Goal: Manage account settings

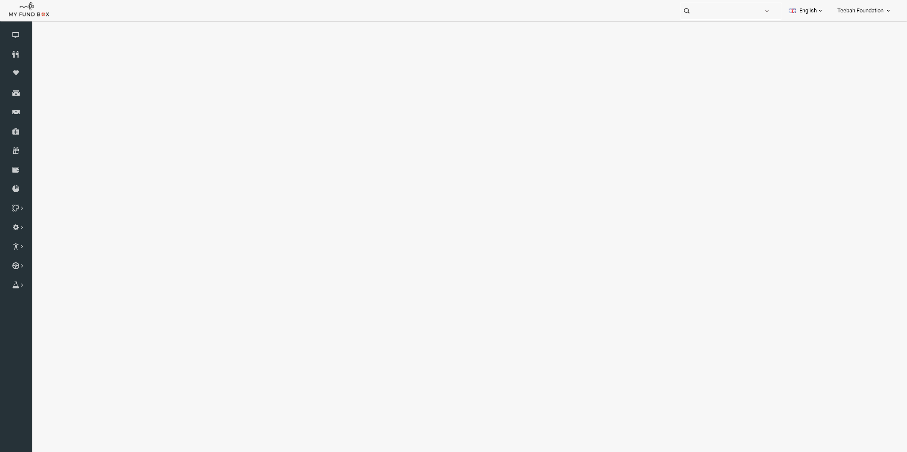
select select "100"
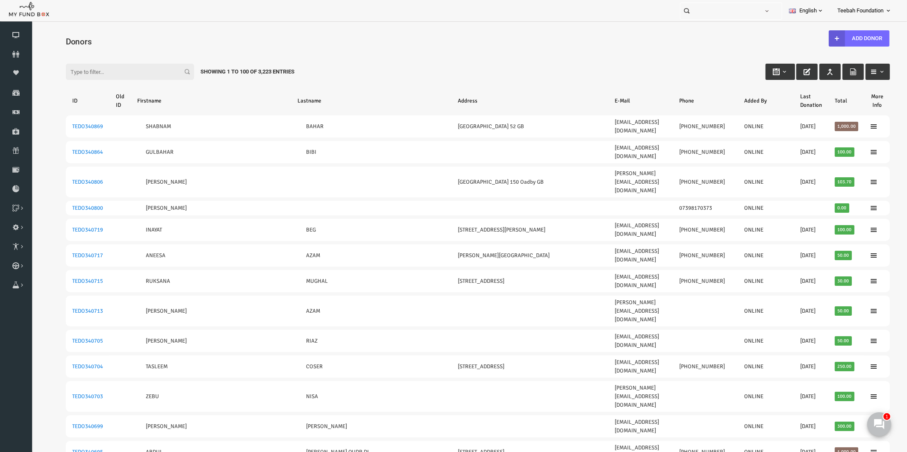
click at [502, 52] on div "Filter: Showing 1 to 100 of 3,223 Entries" at bounding box center [460, 63] width 841 height 23
click at [611, 54] on div "Filter: Showing 1 to 100 of 3,223 Entries" at bounding box center [460, 63] width 841 height 23
click at [212, 30] on div "Donors" at bounding box center [460, 41] width 841 height 30
click at [7, 58] on link "Donors" at bounding box center [16, 54] width 32 height 19
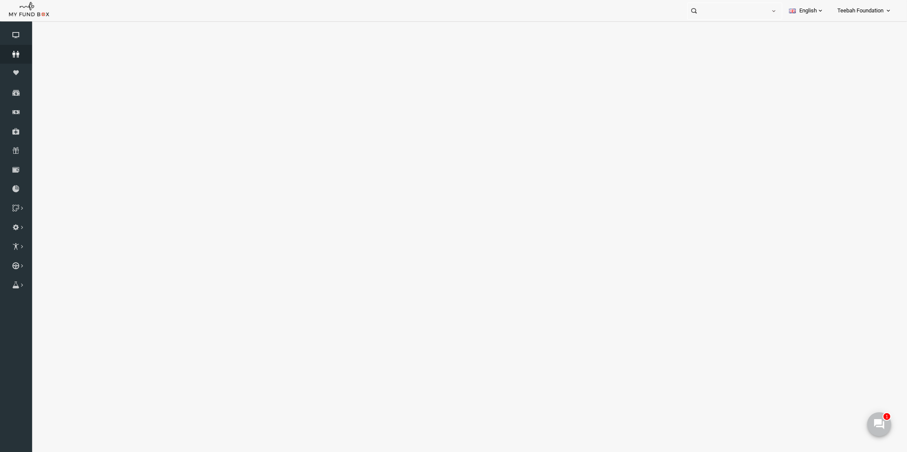
select select "100"
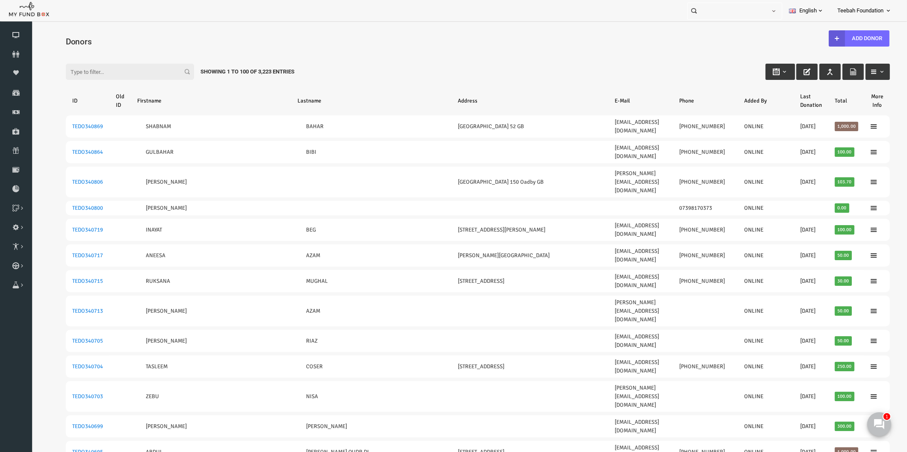
click at [77, 68] on input "Filter:" at bounding box center [112, 72] width 128 height 16
click at [109, 69] on input "07753842" at bounding box center [112, 72] width 128 height 16
drag, startPoint x: 94, startPoint y: 69, endPoint x: 15, endPoint y: 66, distance: 79.2
click at [31, 66] on html "Donor Not Found Beneficiary Not Found Partner Not Found!!!! Please Fill out thi…" at bounding box center [460, 252] width 859 height 452
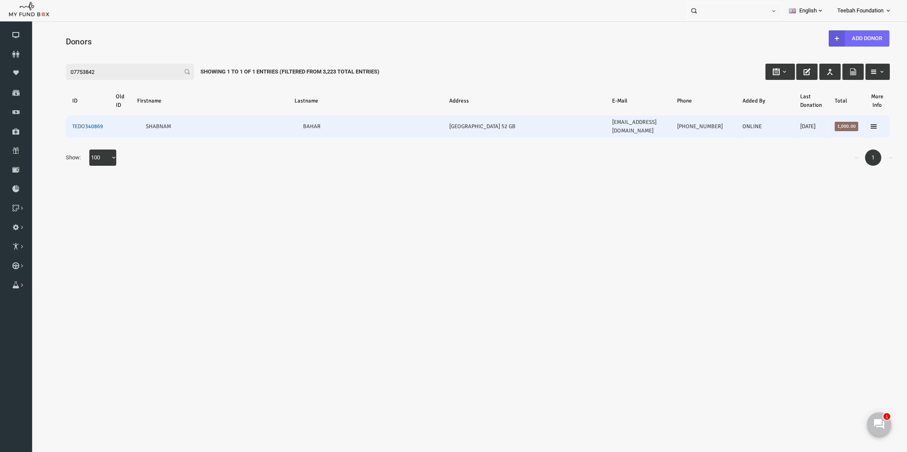
type input "07753842"
click at [73, 123] on link "TEDO340869" at bounding box center [70, 126] width 31 height 7
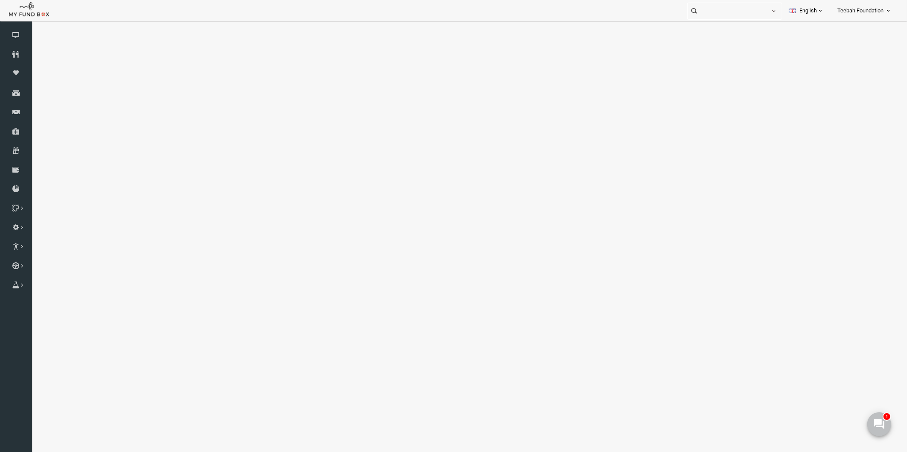
select select "100"
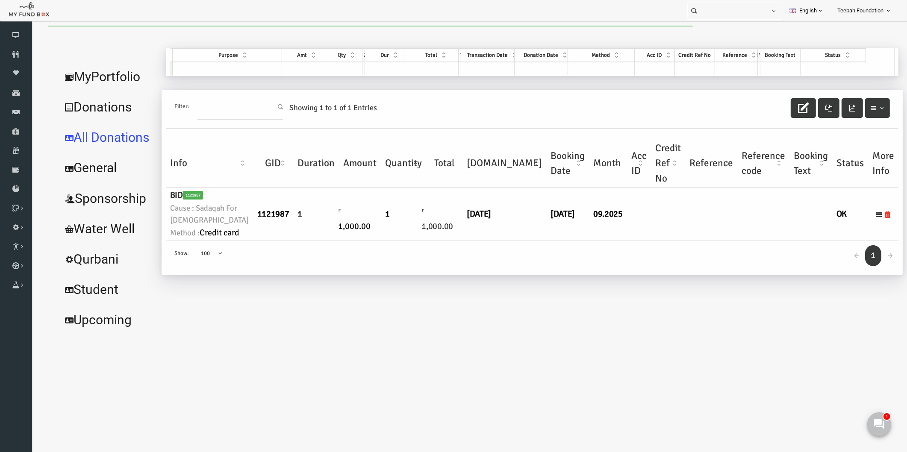
click at [345, 275] on div "← 1 → Show: 10 25 50 100 100" at bounding box center [514, 258] width 733 height 34
click at [113, 74] on link "MyPortfolio" at bounding box center [90, 77] width 100 height 31
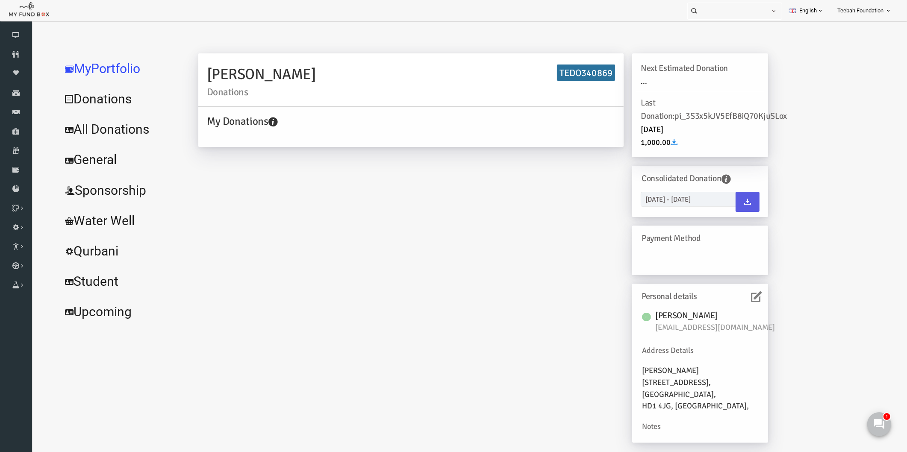
click at [739, 298] on icon at bounding box center [739, 297] width 11 height 11
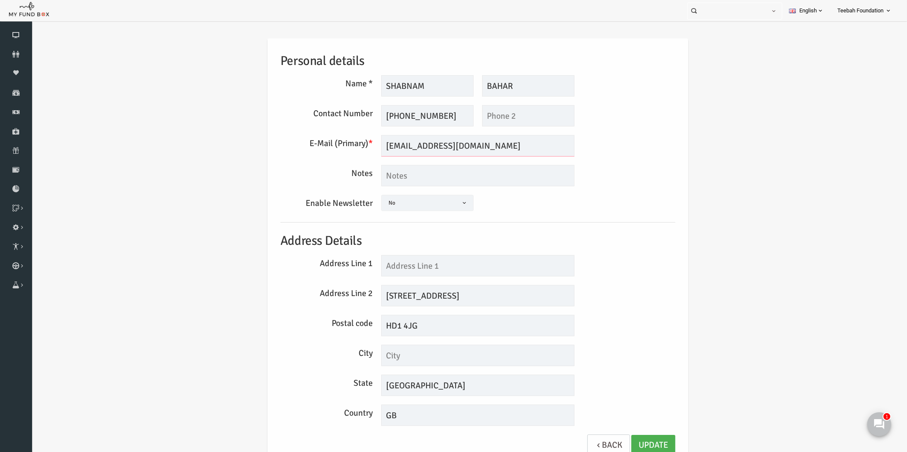
click at [421, 144] on input "[EMAIL_ADDRESS][DOMAIN_NAME]" at bounding box center [460, 145] width 193 height 21
drag, startPoint x: 390, startPoint y: 146, endPoint x: 369, endPoint y: 146, distance: 21.4
click at [369, 146] on input "[EMAIL_ADDRESS][DOMAIN_NAME]" at bounding box center [460, 145] width 193 height 21
click at [369, 145] on input "[EMAIL_ADDRESS][DOMAIN_NAME]" at bounding box center [460, 145] width 193 height 21
drag, startPoint x: 459, startPoint y: 144, endPoint x: 359, endPoint y: 148, distance: 99.7
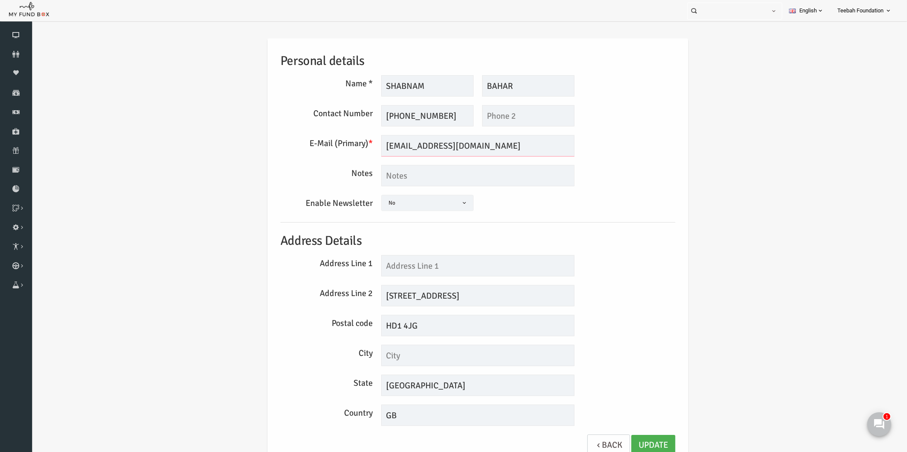
click at [360, 148] on div "[EMAIL_ADDRESS][DOMAIN_NAME] We will be sending invoices to this email Please e…" at bounding box center [461, 145] width 202 height 21
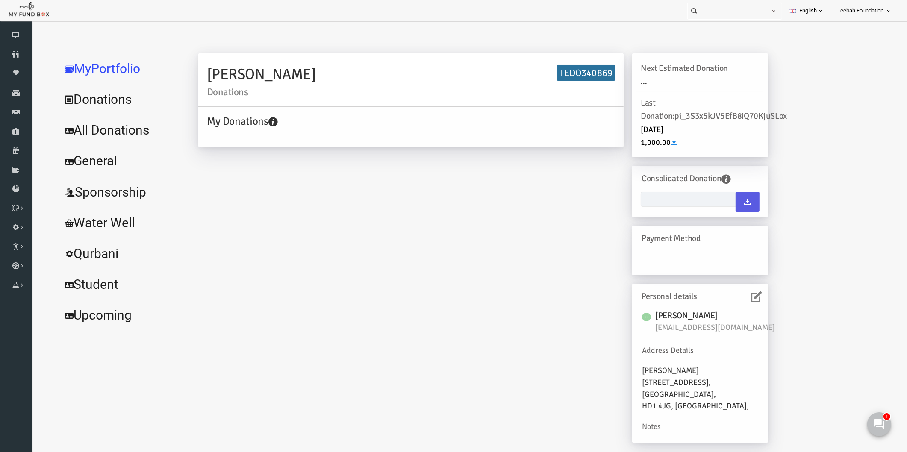
click at [111, 130] on link "All Donations" at bounding box center [104, 130] width 128 height 31
click at [31, 26] on div "Info GID Duration Amount Quantity Total [DOMAIN_NAME] Booking Date Month Acc ID…" at bounding box center [31, 26] width 0 height 0
select select "100"
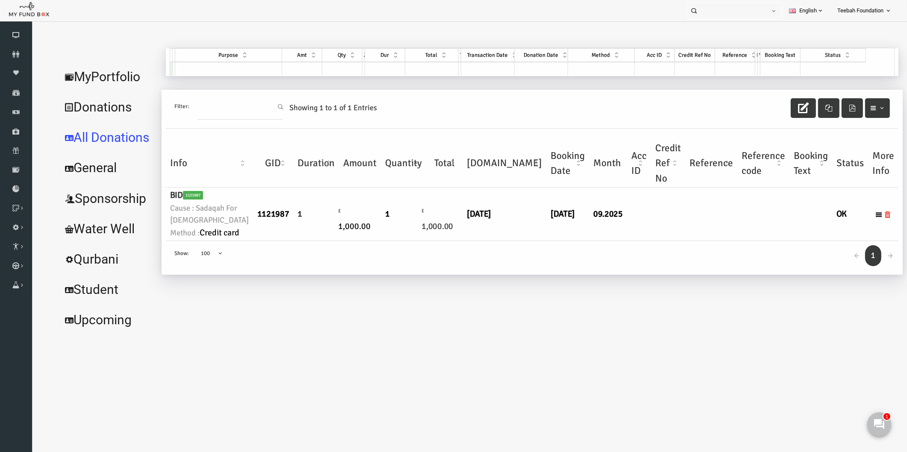
click at [572, 241] on td "09.2025" at bounding box center [591, 214] width 38 height 53
click at [554, 275] on div "← 1 → Show: 10 25 50 100 100" at bounding box center [514, 258] width 733 height 34
click at [107, 65] on link "MyPortfolio" at bounding box center [90, 77] width 100 height 31
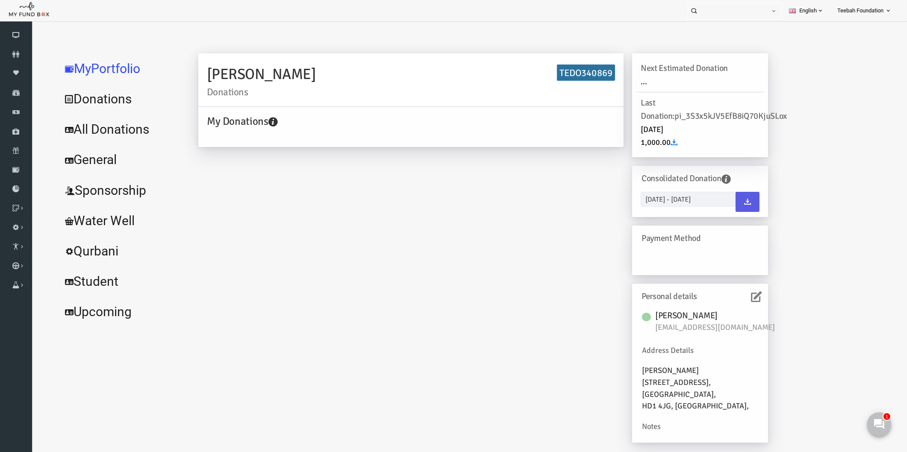
click at [299, 250] on div "[PERSON_NAME] Donations TEDO340869 My Donations Get free account credit Get fre…" at bounding box center [465, 252] width 587 height 398
click at [343, 346] on div "[PERSON_NAME] Donations TEDO340869 My Donations Get free account credit Get fre…" at bounding box center [465, 252] width 587 height 398
click at [385, 338] on div "[PERSON_NAME] Donations TEDO340869 My Donations Get free account credit Get fre…" at bounding box center [465, 252] width 587 height 398
click at [190, 172] on div "[PERSON_NAME] Donations TEDO340869 My Donations Get free account credit Get fre…" at bounding box center [465, 252] width 587 height 398
click at [312, 311] on div "[PERSON_NAME] Donations TEDO340869 My Donations Get free account credit Get fre…" at bounding box center [465, 252] width 587 height 398
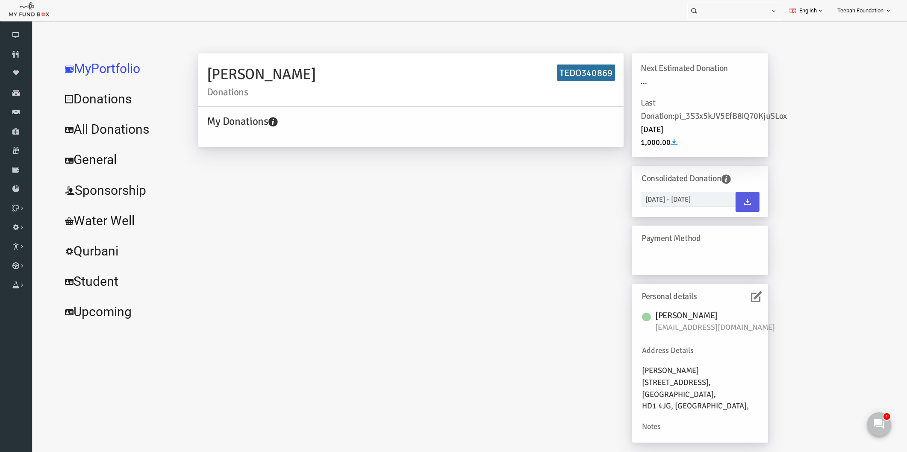
drag, startPoint x: 443, startPoint y: 336, endPoint x: 425, endPoint y: 335, distance: 17.6
click at [442, 336] on div "[PERSON_NAME] Donations TEDO340869 My Donations Get free account credit Get fre…" at bounding box center [465, 252] width 587 height 398
click at [342, 339] on div "[PERSON_NAME] Donations TEDO340869 My Donations Get free account credit Get fre…" at bounding box center [465, 252] width 587 height 398
click at [120, 128] on link "All Donations" at bounding box center [104, 129] width 128 height 31
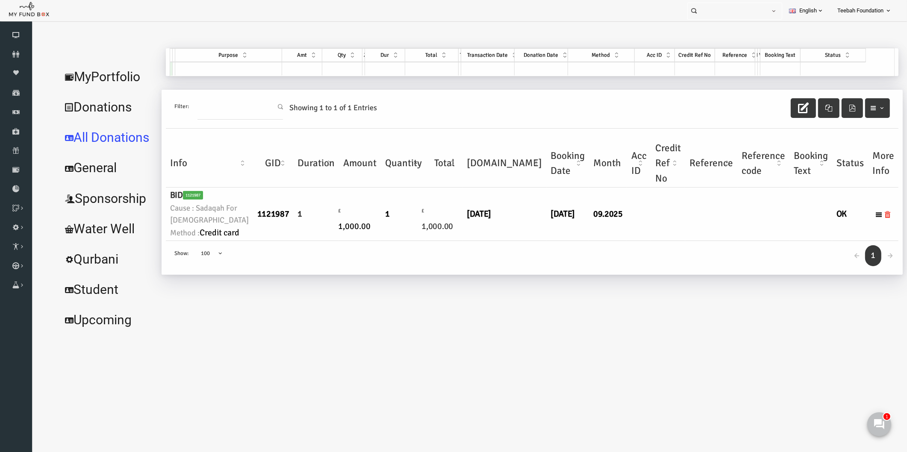
click at [335, 275] on div "← 1 → Show: 10 25 50 100 100" at bounding box center [514, 258] width 733 height 34
click at [562, 275] on div "← 1 → Show: 10 25 50 100 100" at bounding box center [514, 258] width 733 height 34
click at [668, 241] on td at bounding box center [694, 214] width 52 height 53
click at [97, 77] on link "MyPortfolio" at bounding box center [90, 77] width 100 height 31
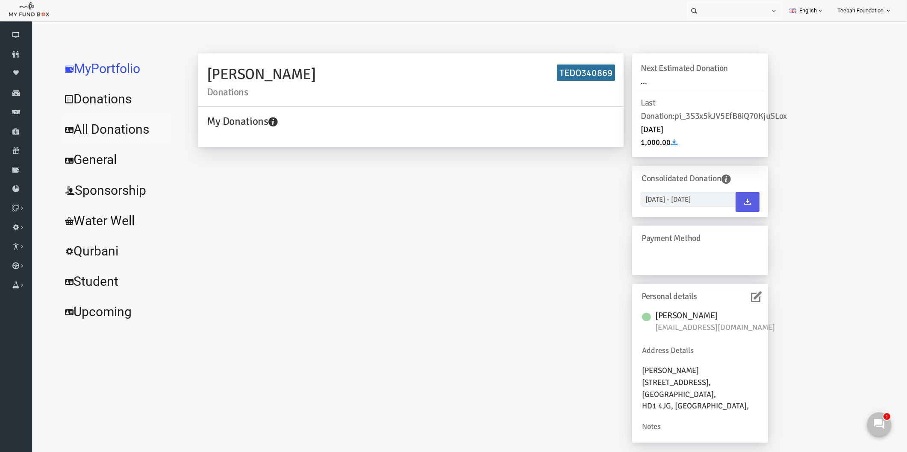
click at [68, 130] on link "All Donations" at bounding box center [104, 129] width 128 height 31
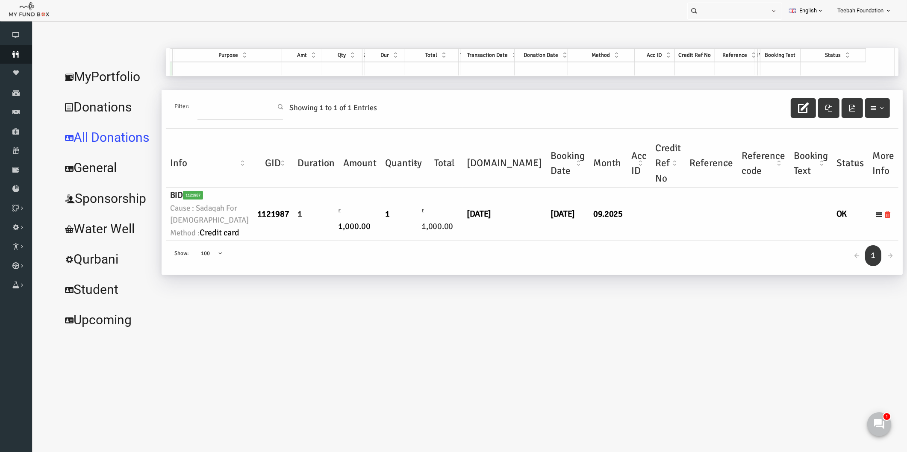
click at [16, 60] on link "Donors" at bounding box center [16, 54] width 32 height 19
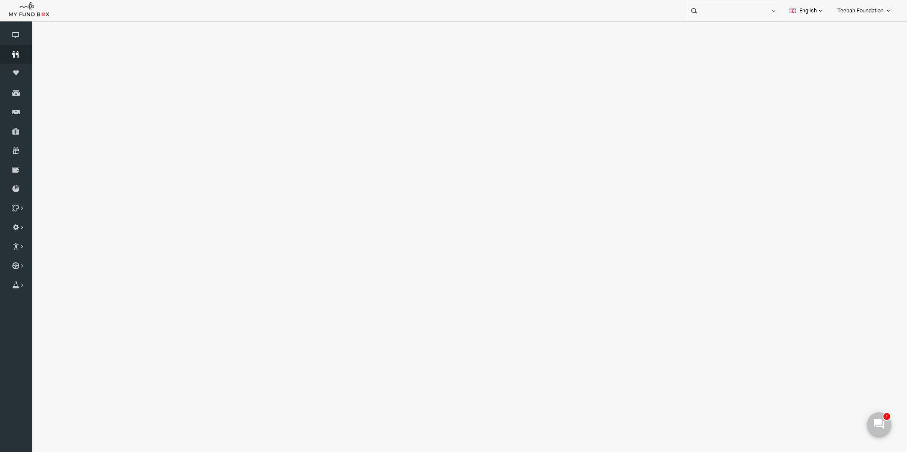
select select "100"
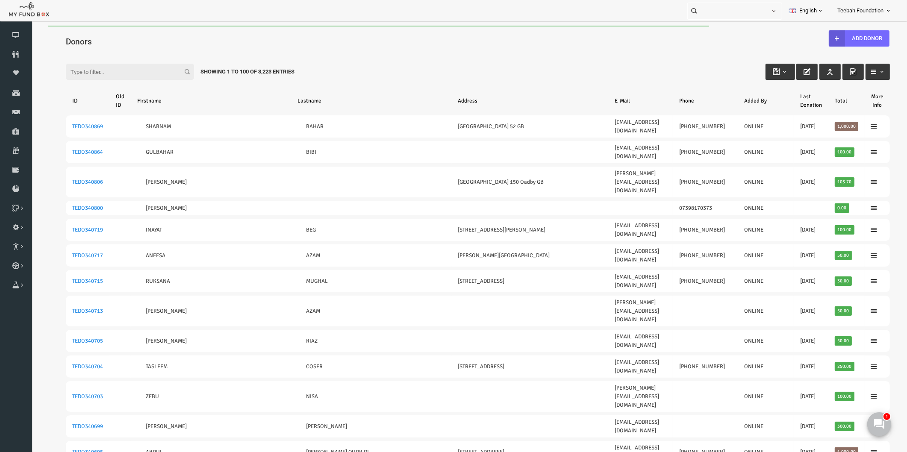
click at [494, 68] on div "Filter: Showing 1 to 100 of 3,223 Entries" at bounding box center [460, 63] width 841 height 23
click at [186, 40] on h4 "Donors" at bounding box center [464, 41] width 833 height 12
click at [285, 56] on div "Filter: Showing 1 to 100 of 3,223 Entries" at bounding box center [460, 63] width 841 height 23
click at [399, 60] on div "Filter: Showing 1 to 100 of 3,223 Entries" at bounding box center [460, 63] width 841 height 23
click at [355, 71] on div "Filter: Showing 1 to 100 of 3,223 Entries" at bounding box center [460, 63] width 841 height 23
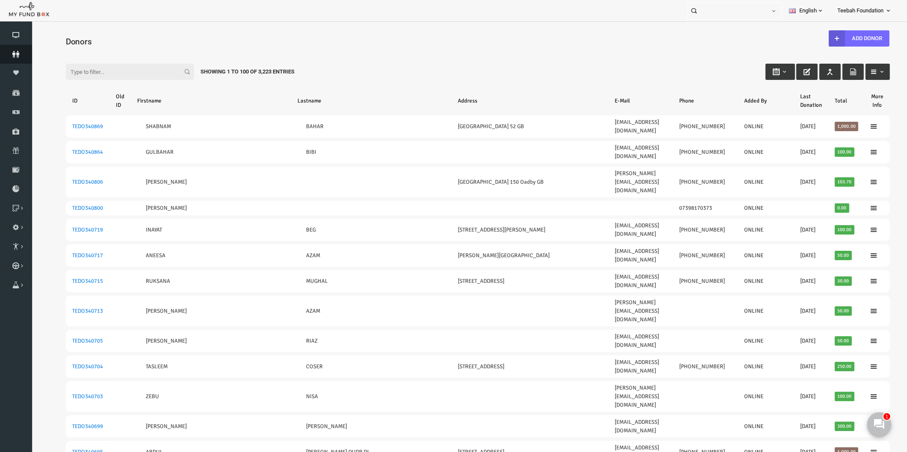
click at [16, 52] on icon at bounding box center [16, 54] width 32 height 7
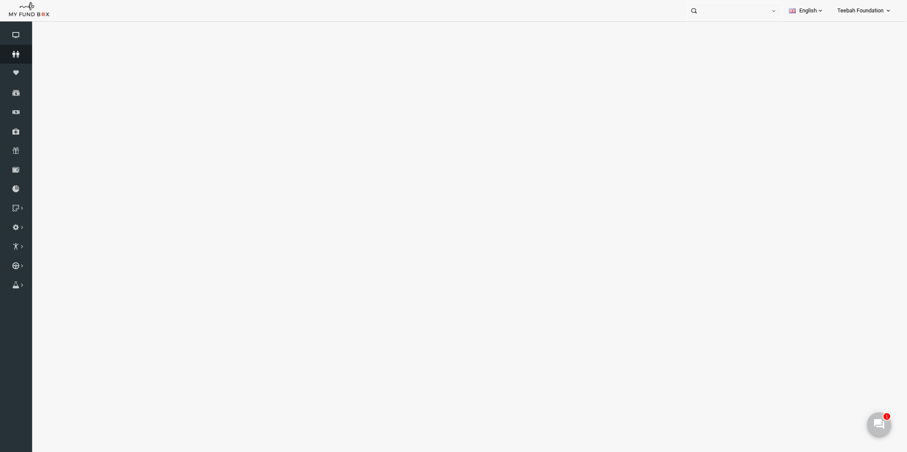
select select "100"
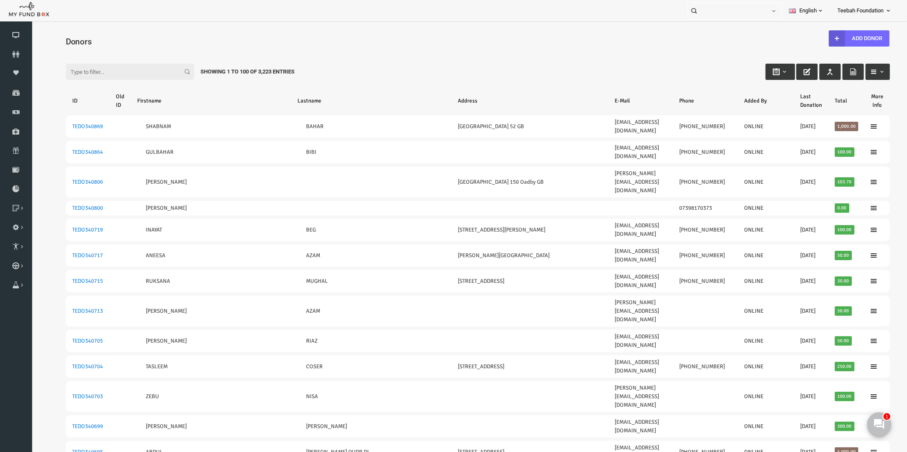
click at [61, 69] on input "Filter:" at bounding box center [112, 72] width 128 height 16
click at [128, 37] on h4 "Donors" at bounding box center [464, 41] width 833 height 12
click at [344, 52] on div "Filter: Showing 1 to 100 of 3,223 Entries" at bounding box center [460, 63] width 841 height 23
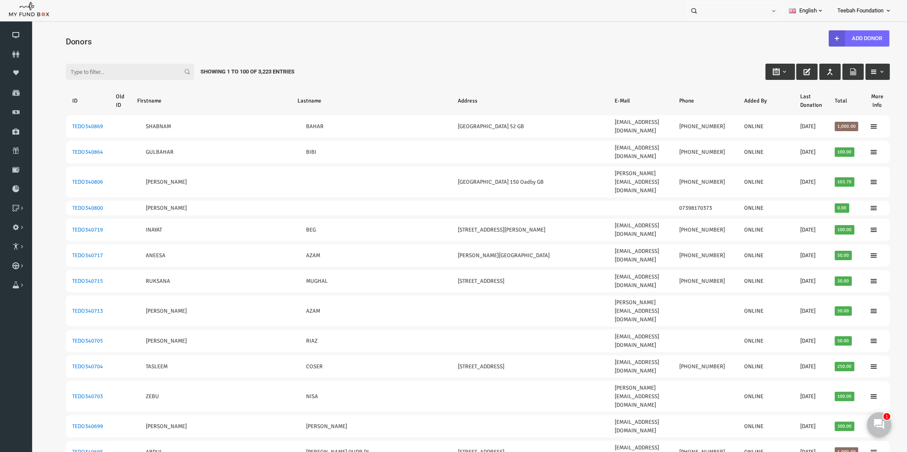
click at [343, 58] on div "Filter: Showing 1 to 100 of 3,223 Entries" at bounding box center [460, 63] width 841 height 23
click at [23, 56] on icon at bounding box center [16, 54] width 32 height 7
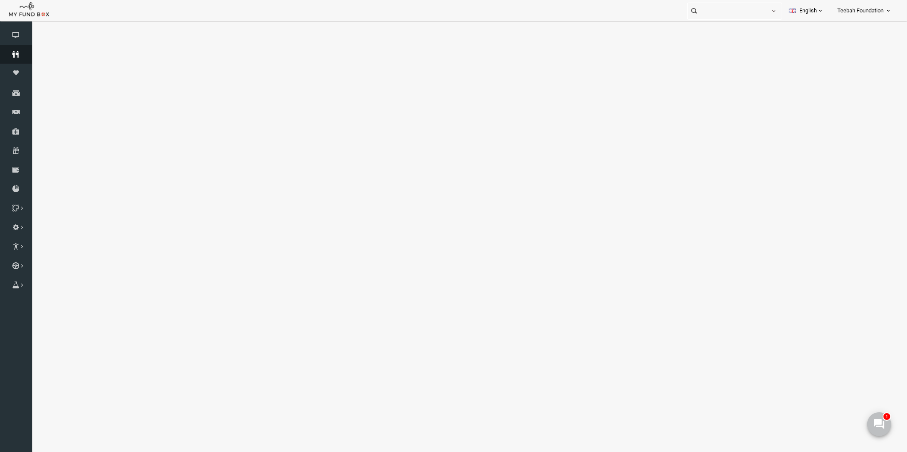
select select "100"
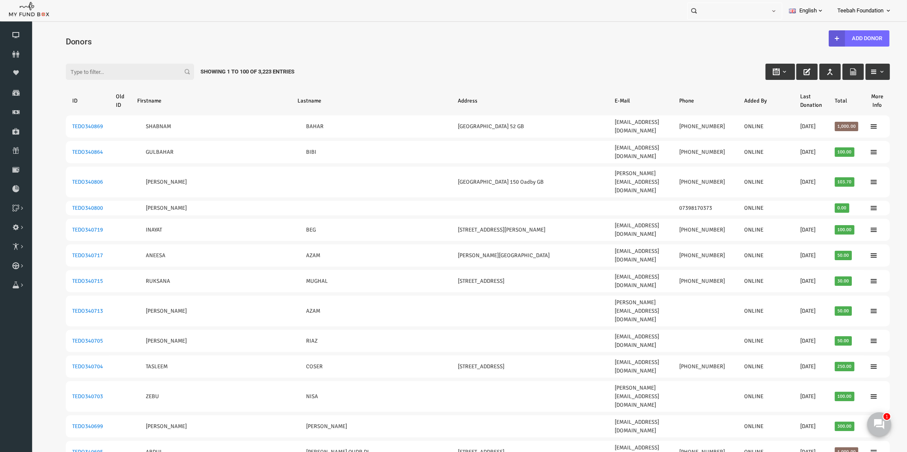
click at [368, 62] on div "Filter: Showing 1 to 100 of 3,223 Entries" at bounding box center [460, 63] width 841 height 23
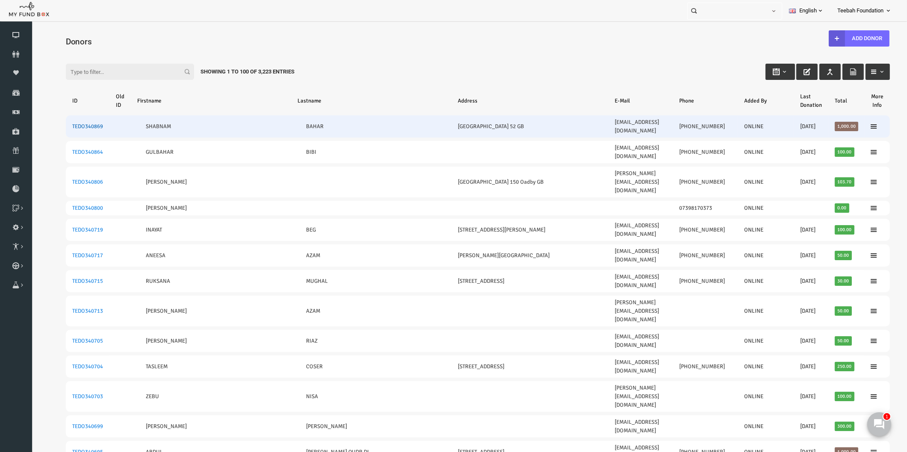
click at [67, 123] on link "TEDO340869" at bounding box center [70, 126] width 31 height 7
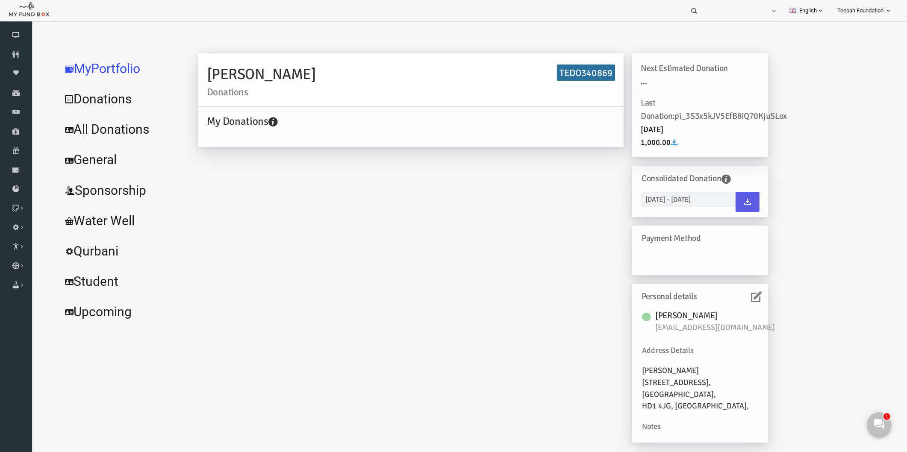
click at [742, 296] on icon at bounding box center [739, 297] width 11 height 11
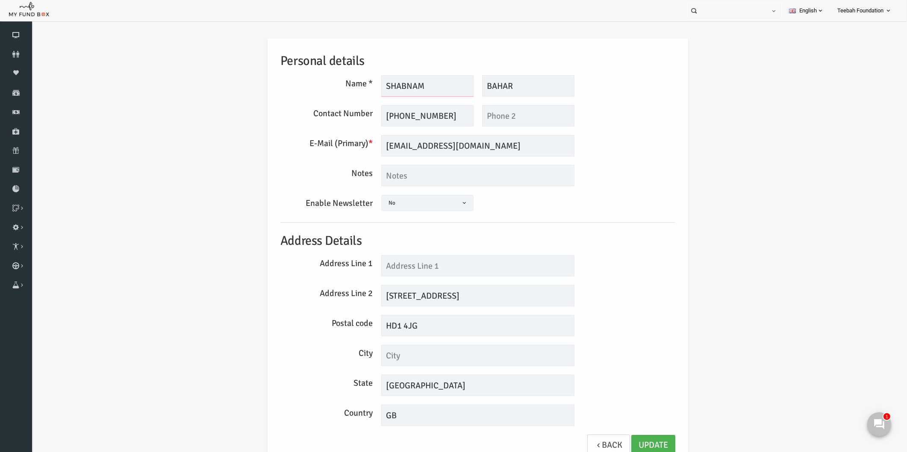
drag, startPoint x: 399, startPoint y: 84, endPoint x: 372, endPoint y: 86, distance: 27.9
click at [372, 86] on input "SHABNAM" at bounding box center [410, 85] width 92 height 21
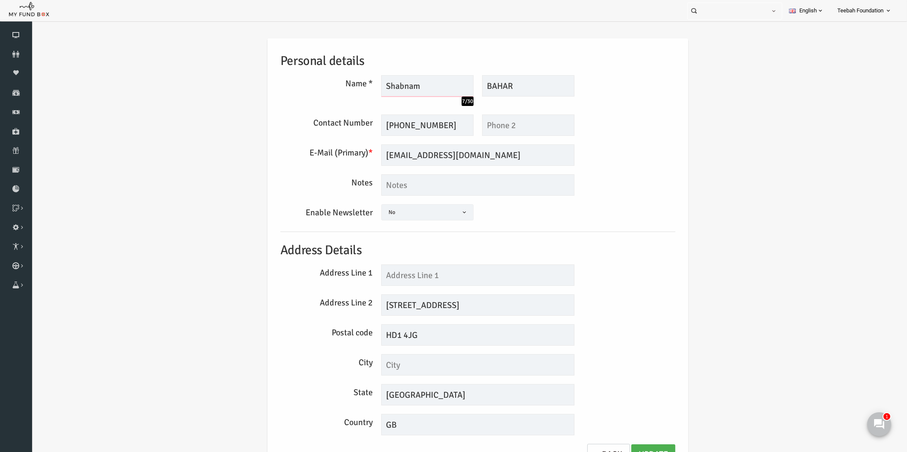
type input "Shabnam"
type input "Bahar"
click at [436, 278] on input "text" at bounding box center [460, 275] width 193 height 21
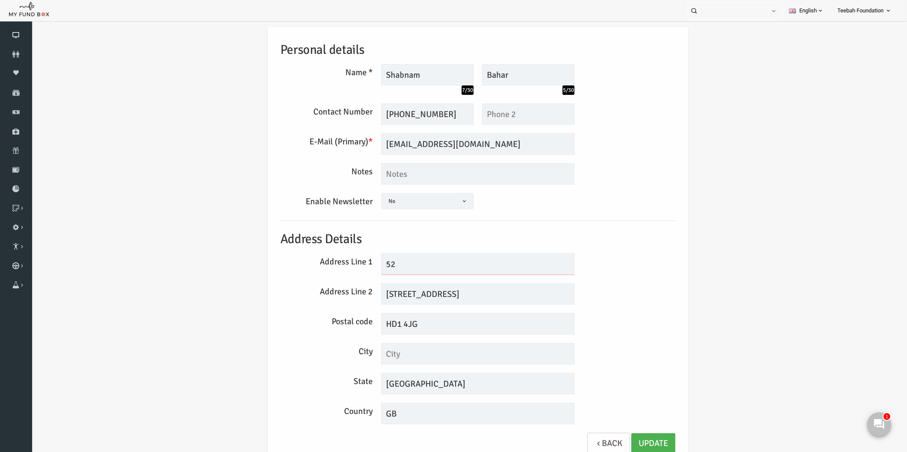
scroll to position [14, 0]
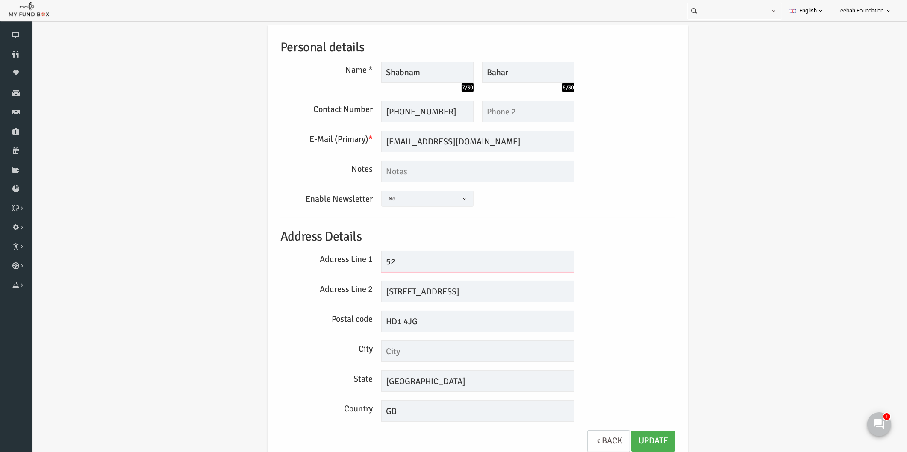
type input "52"
click at [436, 292] on input "[STREET_ADDRESS]" at bounding box center [460, 291] width 193 height 21
type input "[GEOGRAPHIC_DATA]"
click at [633, 440] on link "Update" at bounding box center [636, 441] width 44 height 21
click at [629, 439] on link "Update" at bounding box center [636, 441] width 44 height 21
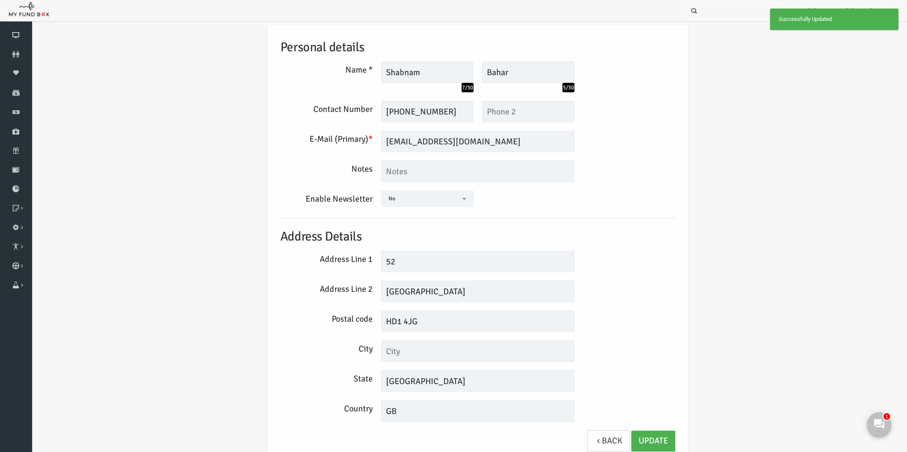
click at [636, 262] on div "Address Line 1 52" at bounding box center [461, 261] width 404 height 21
click at [745, 93] on div "Personal details Name * Shabnam 7/30 Description allows upto maximum of 255 cha…" at bounding box center [460, 245] width 859 height 466
click at [15, 57] on icon at bounding box center [16, 54] width 32 height 7
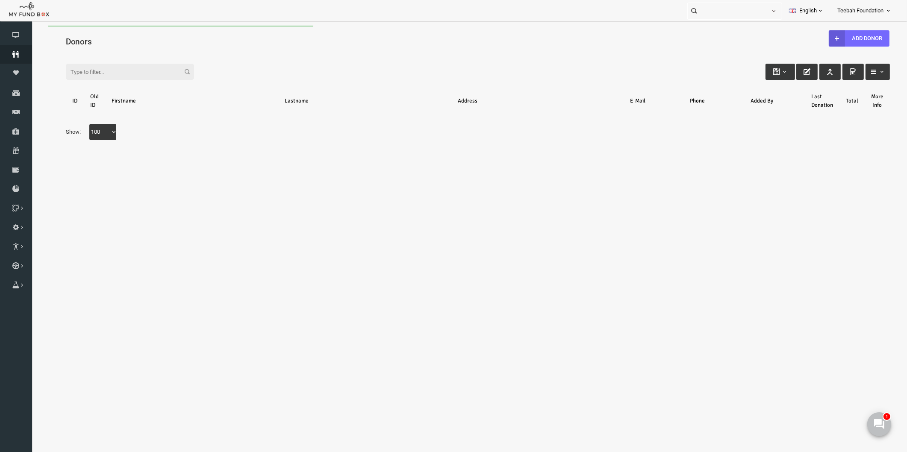
scroll to position [0, 0]
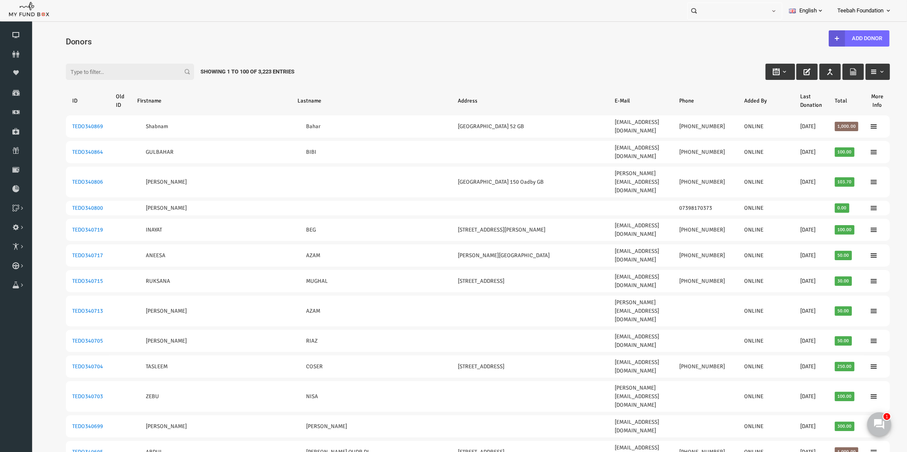
click at [440, 64] on div "Filter: Showing 1 to 100 of 3,223 Entries" at bounding box center [460, 63] width 841 height 23
click at [15, 53] on icon at bounding box center [16, 54] width 32 height 7
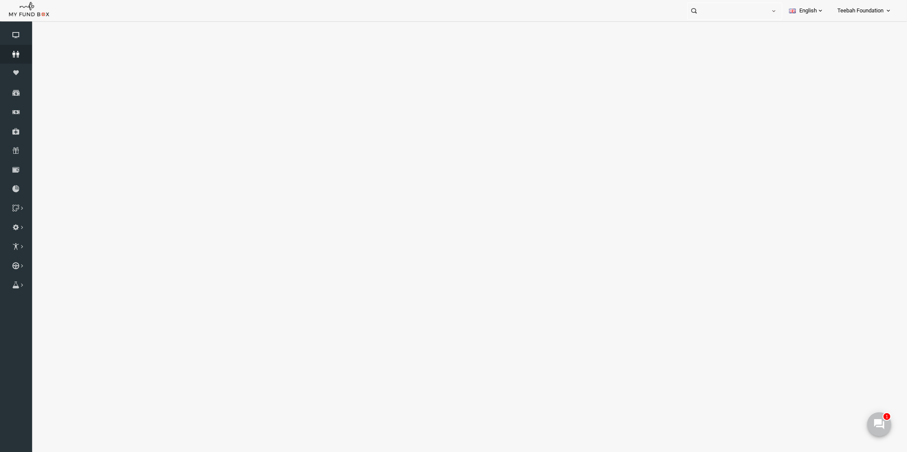
select select "100"
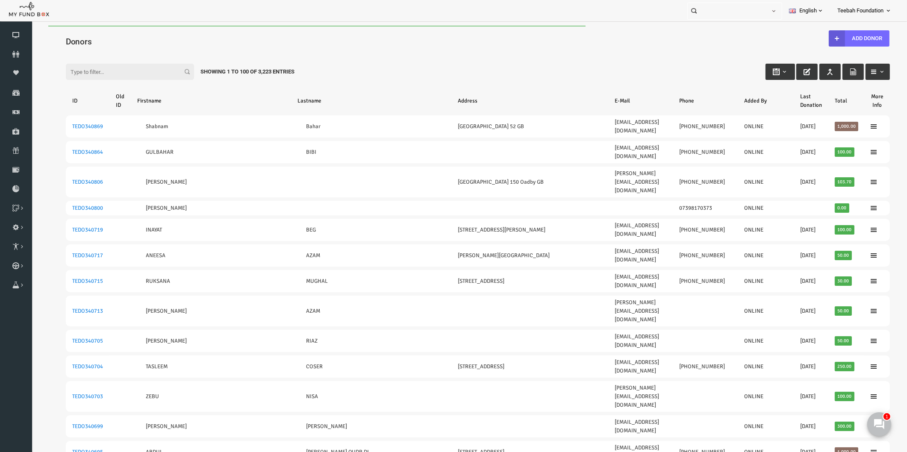
click at [427, 59] on div "Filter: Showing 1 to 100 of 3,223 Entries" at bounding box center [460, 63] width 841 height 23
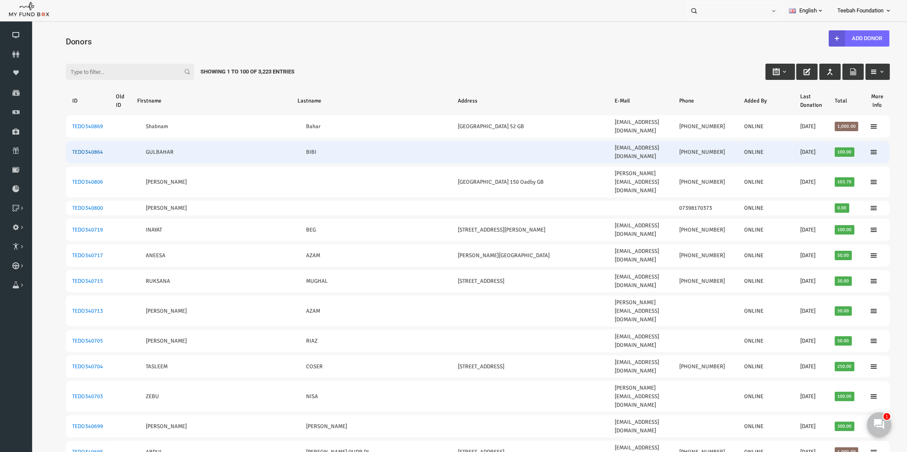
click at [76, 149] on link "TEDO340864" at bounding box center [70, 152] width 31 height 7
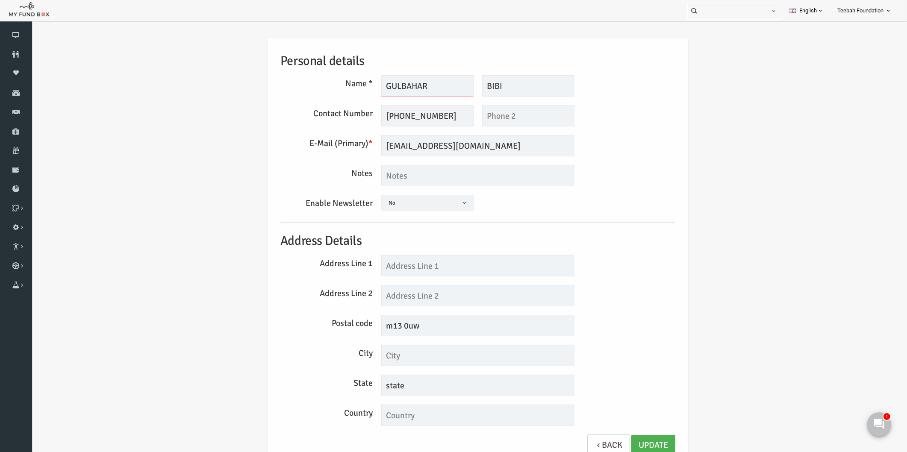
drag, startPoint x: 383, startPoint y: 87, endPoint x: 374, endPoint y: 86, distance: 8.6
click at [374, 86] on input "GULBAHAR" at bounding box center [410, 85] width 92 height 21
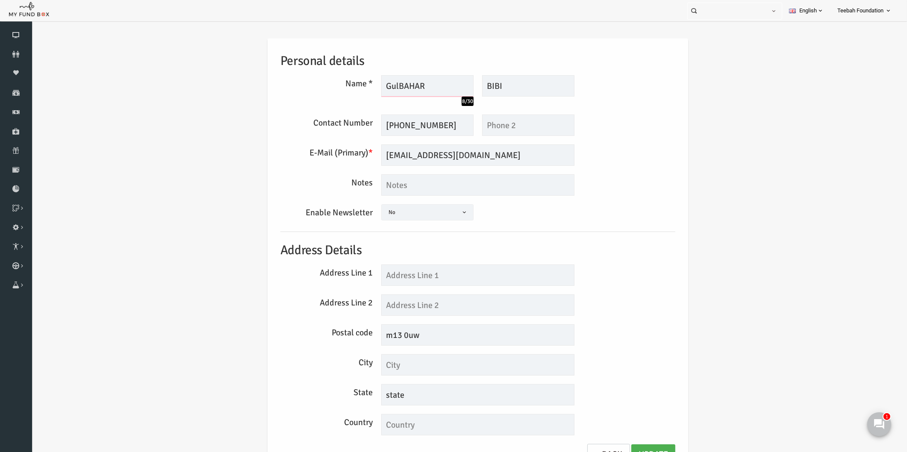
drag, startPoint x: 415, startPoint y: 86, endPoint x: 380, endPoint y: 83, distance: 34.8
click at [380, 83] on input "GulBAHAR" at bounding box center [410, 85] width 92 height 21
type input "Gulbahar"
click at [500, 91] on input "BIBI" at bounding box center [511, 85] width 92 height 21
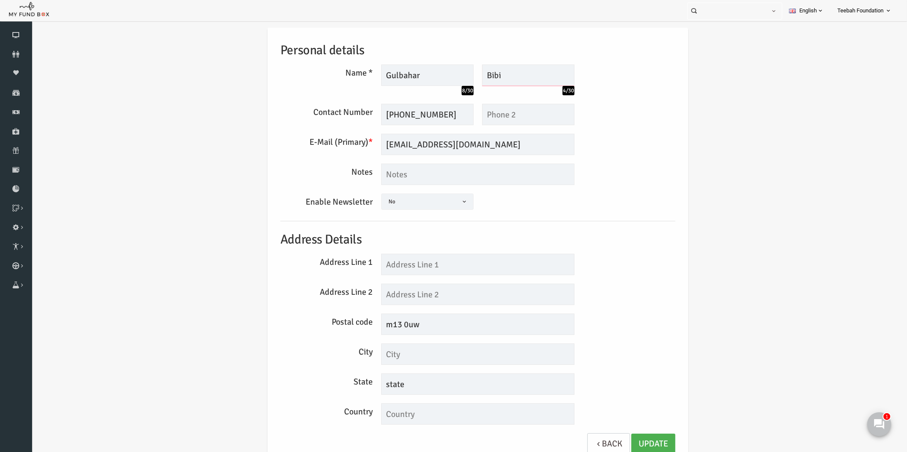
scroll to position [14, 0]
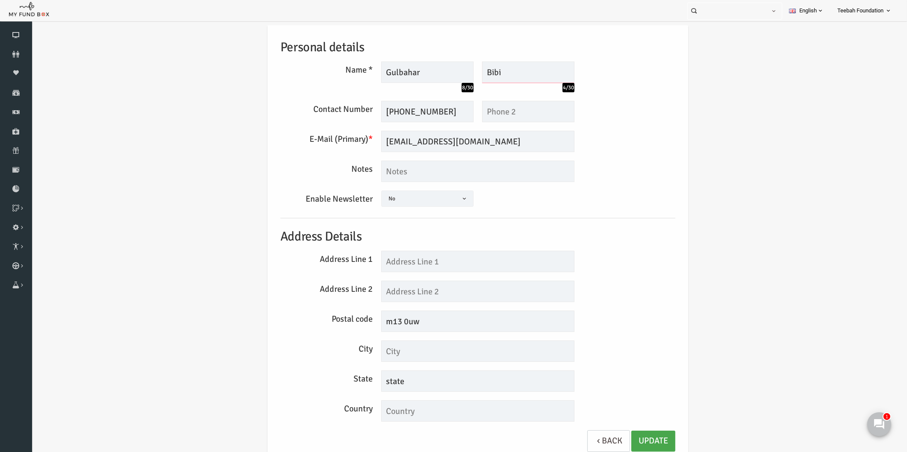
type input "Bibi"
click at [619, 438] on link "Update" at bounding box center [636, 441] width 44 height 21
